Goal: Transaction & Acquisition: Book appointment/travel/reservation

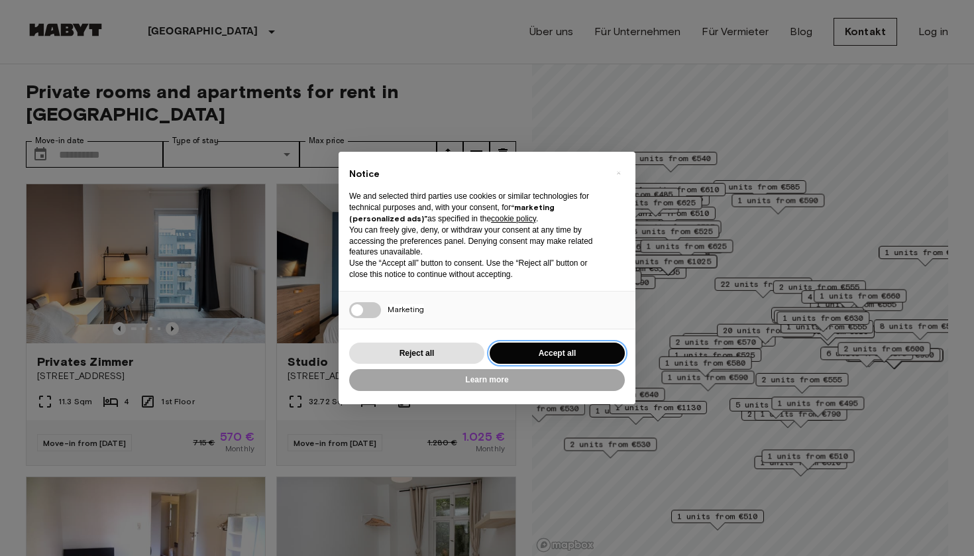
click at [568, 346] on button "Accept all" at bounding box center [556, 353] width 135 height 22
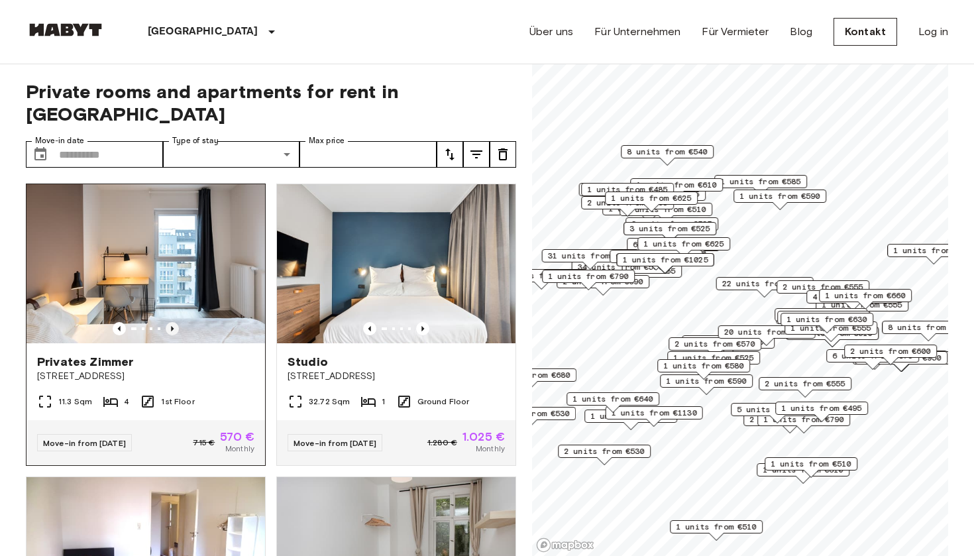
click at [174, 322] on icon "Previous image" at bounding box center [172, 328] width 13 height 13
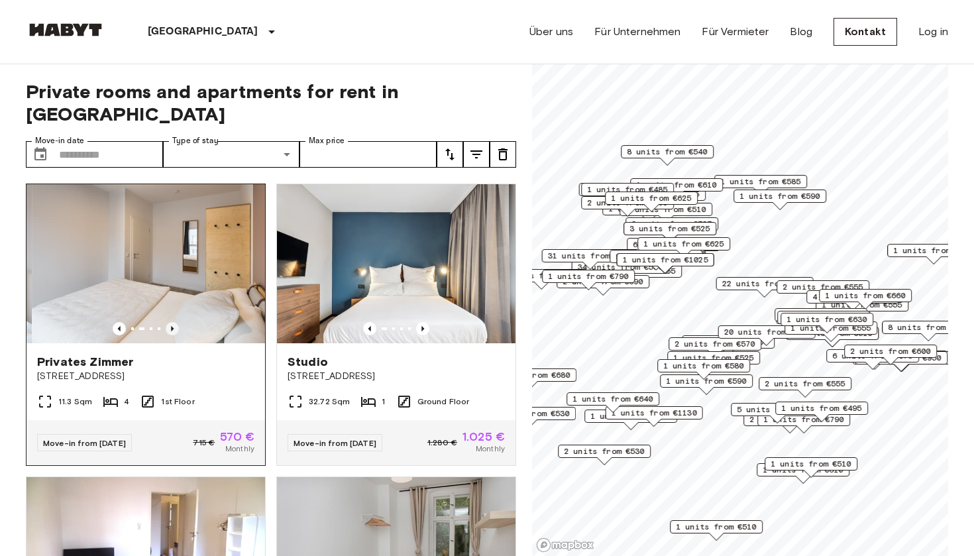
click at [174, 322] on icon "Previous image" at bounding box center [172, 328] width 13 height 13
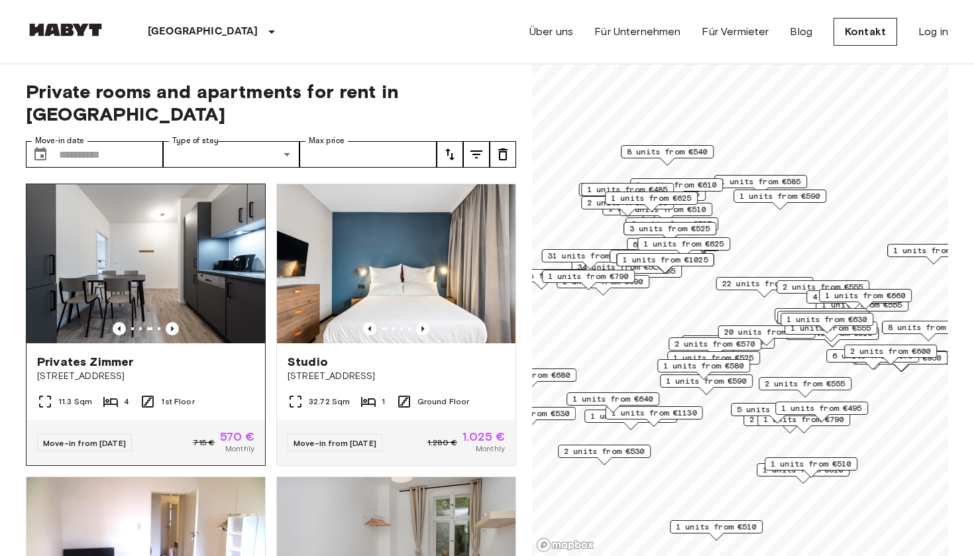
click at [174, 313] on img at bounding box center [145, 263] width 238 height 159
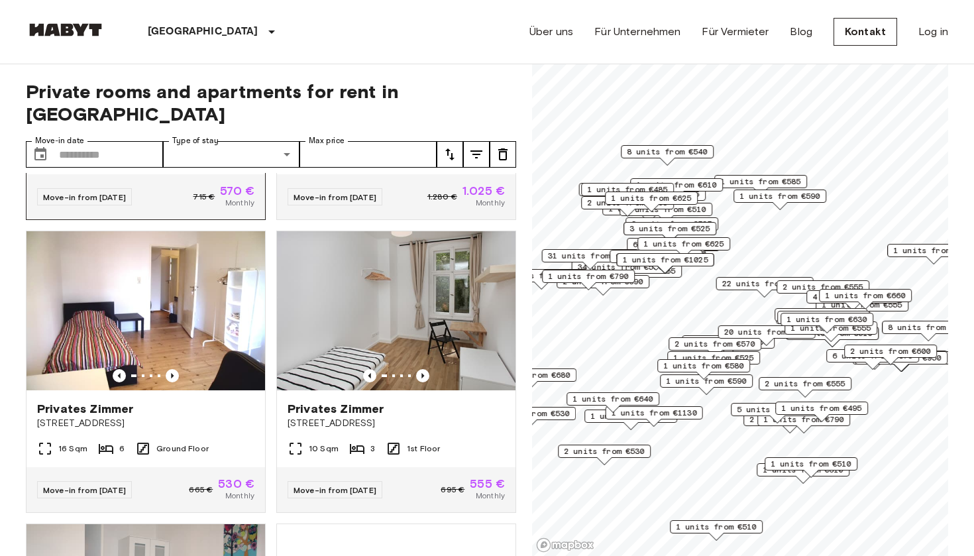
scroll to position [256, 0]
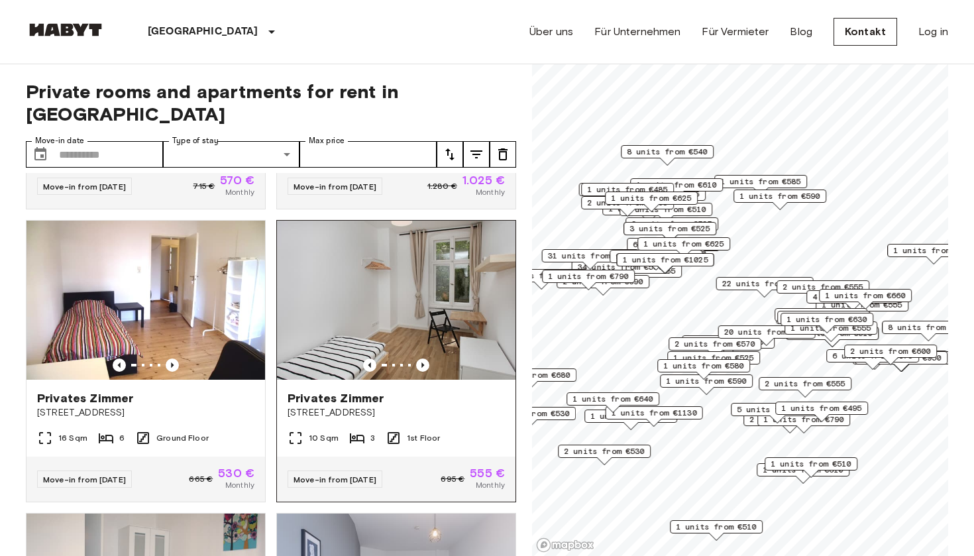
click at [358, 390] on span "Privates Zimmer" at bounding box center [335, 398] width 96 height 16
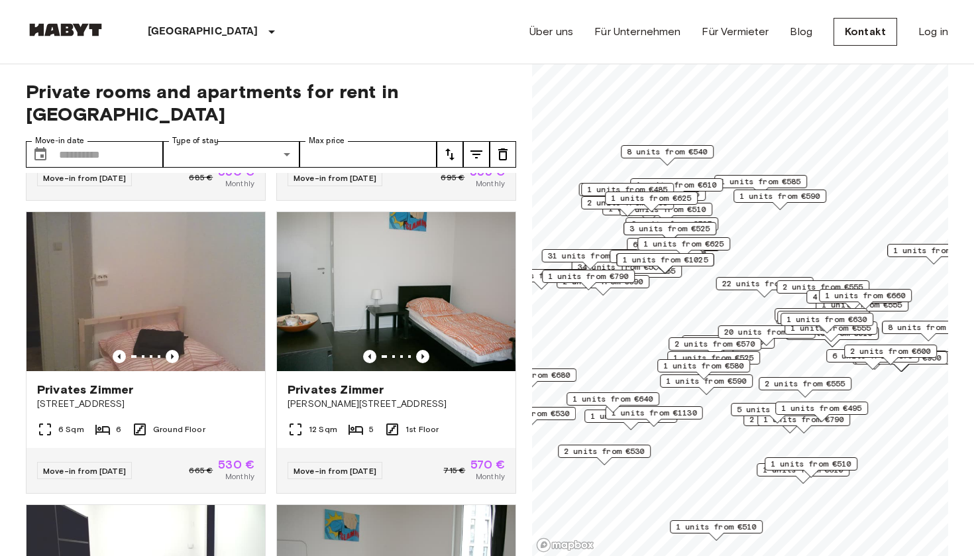
scroll to position [1823, 0]
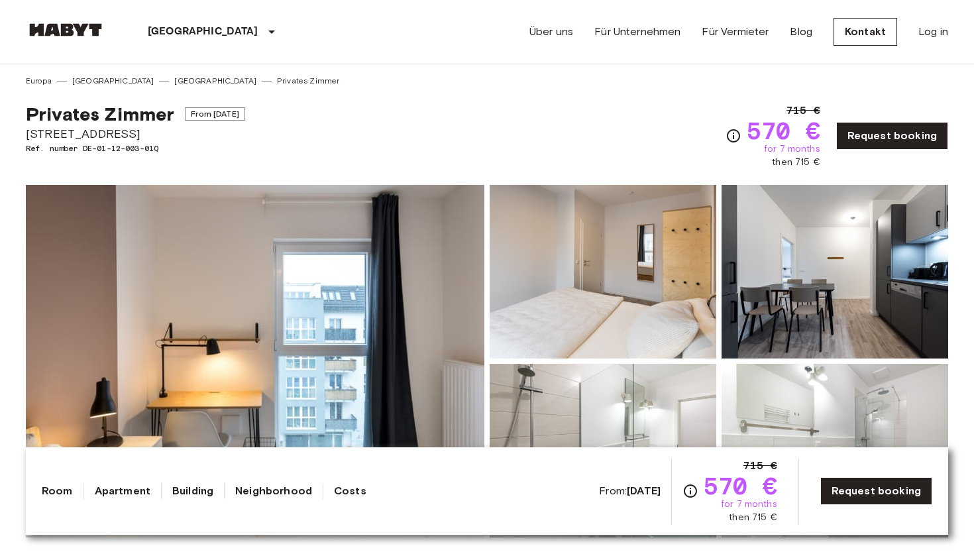
click at [119, 491] on link "Apartment" at bounding box center [123, 491] width 56 height 16
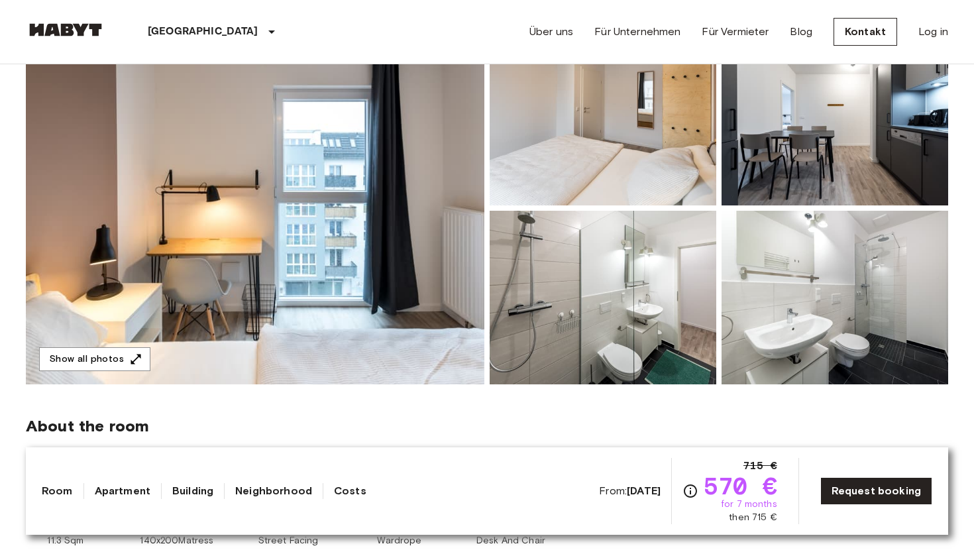
scroll to position [199, 0]
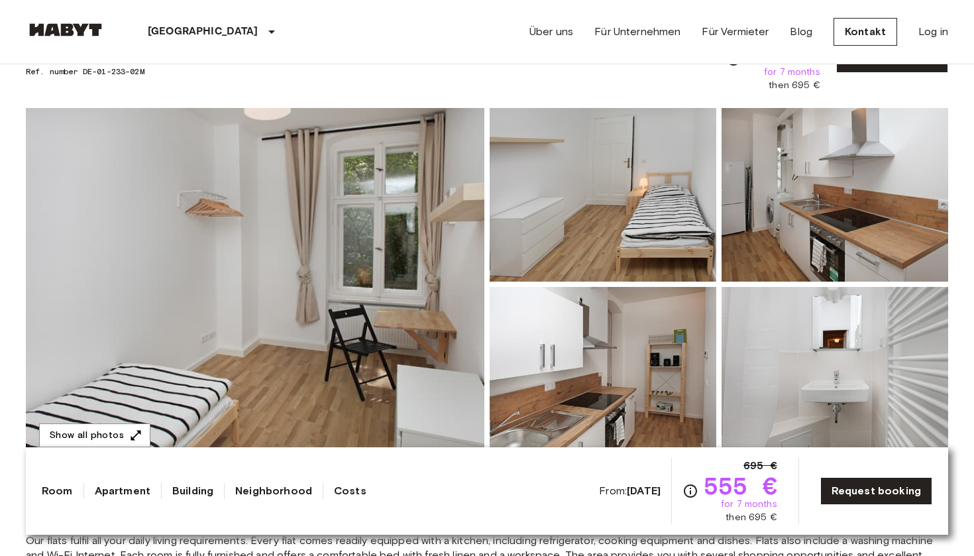
scroll to position [75, 0]
